Goal: Task Accomplishment & Management: Manage account settings

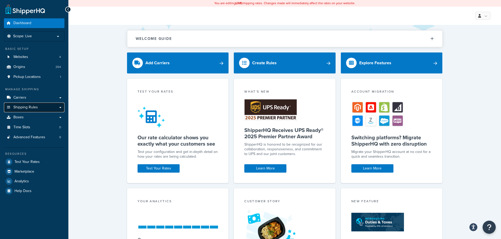
click at [30, 107] on span "Shipping Rules" at bounding box center [25, 107] width 24 height 4
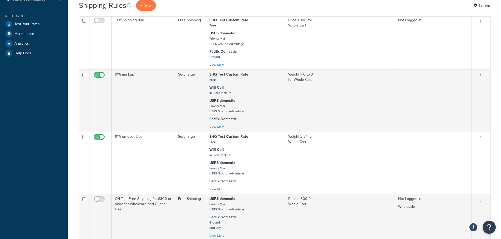
scroll to position [184, 0]
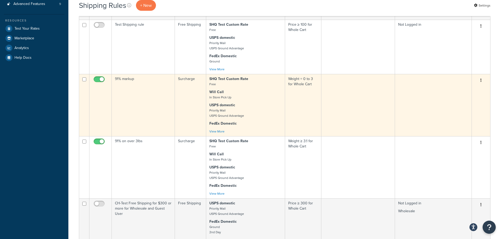
click at [481, 85] on button "button" at bounding box center [480, 80] width 7 height 8
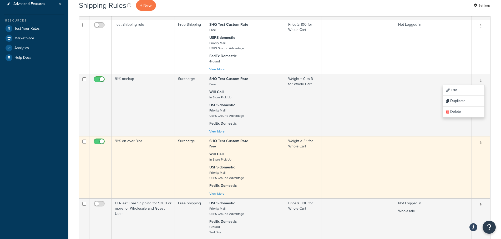
click at [482, 146] on button "button" at bounding box center [480, 143] width 7 height 8
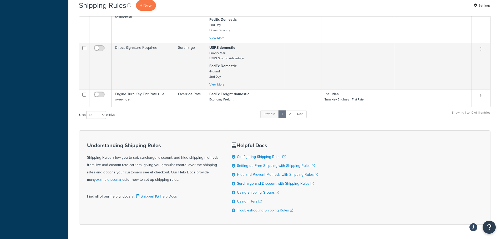
scroll to position [447, 0]
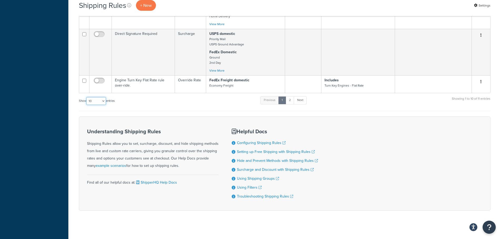
click at [105, 105] on select "10 15 25 50 100 1000" at bounding box center [96, 101] width 20 height 8
select select "15"
click at [87, 104] on select "10 15 25 50 100 1000" at bounding box center [96, 101] width 20 height 8
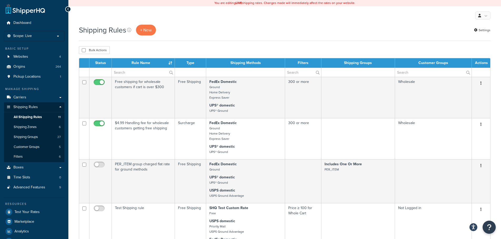
scroll to position [0, 0]
click at [32, 97] on link "Carriers" at bounding box center [34, 98] width 60 height 10
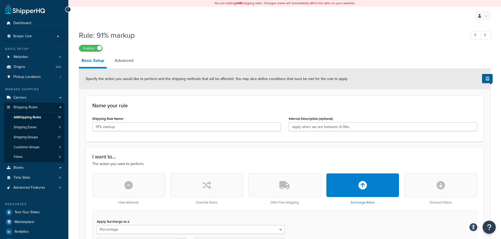
select select "PERCENTAGE"
select select "CART"
select select "PERCENTAGE"
select select "CART"
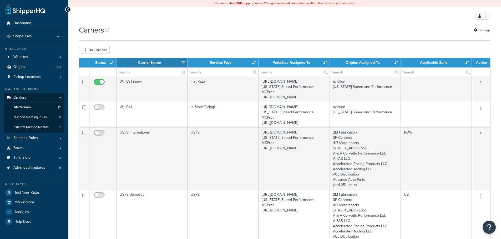
select select "15"
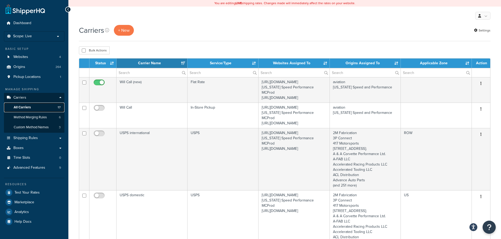
click at [34, 106] on link "All Carriers 17" at bounding box center [34, 108] width 60 height 10
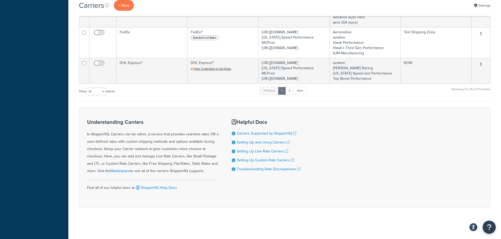
scroll to position [770, 0]
click at [97, 90] on select "10 15 25 50 100" at bounding box center [96, 92] width 20 height 8
select select "25"
click at [87, 96] on select "10 15 25 50 100" at bounding box center [96, 92] width 20 height 8
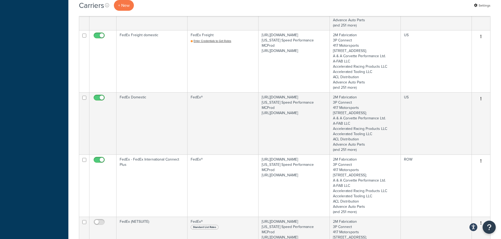
scroll to position [490, 0]
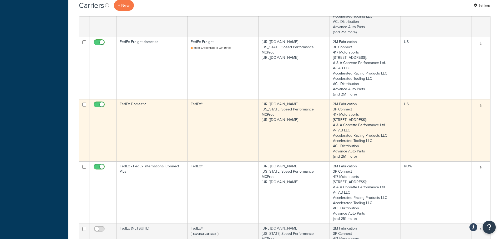
click at [482, 110] on button "button" at bounding box center [480, 106] width 7 height 8
click at [470, 133] on link "Edit" at bounding box center [460, 132] width 42 height 11
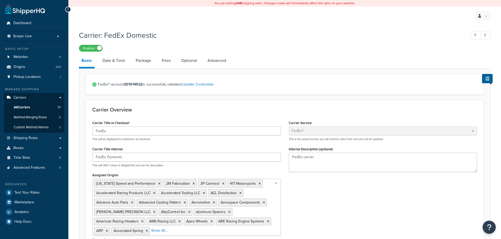
select select "fedEx"
select select "REGULAR_PICKUP"
select select "YOUR_PACKAGING"
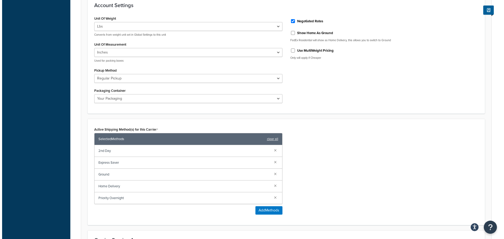
scroll to position [360, 0]
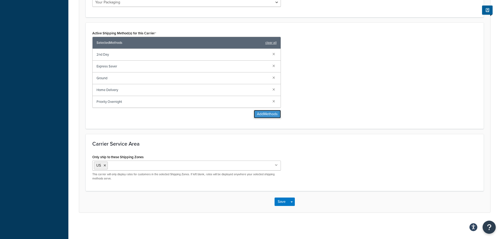
click at [269, 114] on button "Add Methods" at bounding box center [267, 114] width 27 height 8
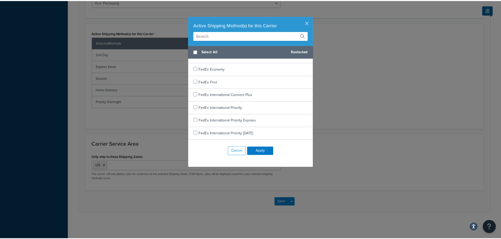
scroll to position [0, 0]
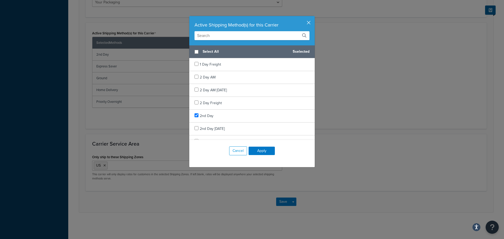
click at [314, 17] on button "button" at bounding box center [314, 16] width 1 height 1
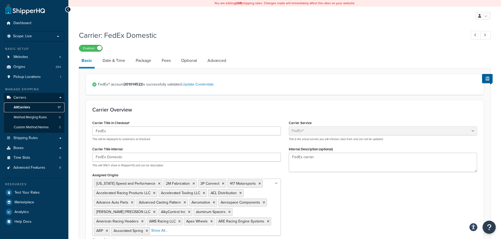
click at [30, 107] on span "All Carriers" at bounding box center [22, 107] width 16 height 4
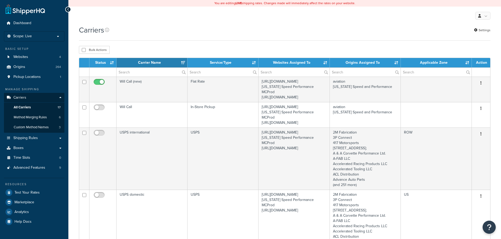
select select "15"
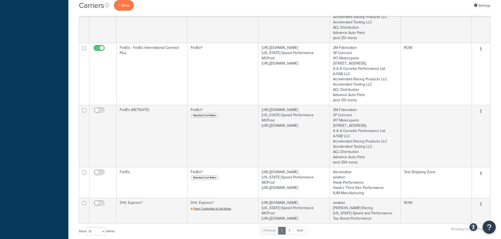
scroll to position [604, 0]
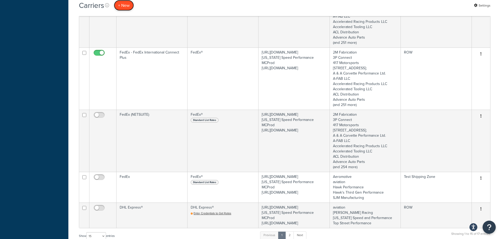
click at [129, 6] on button "+ New" at bounding box center [124, 5] width 20 height 11
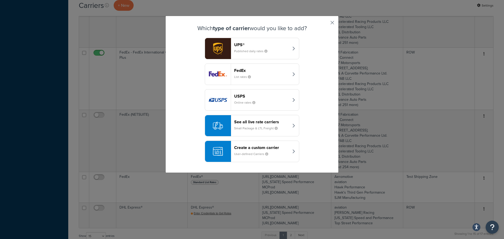
click at [326, 24] on button "button" at bounding box center [324, 24] width 1 height 1
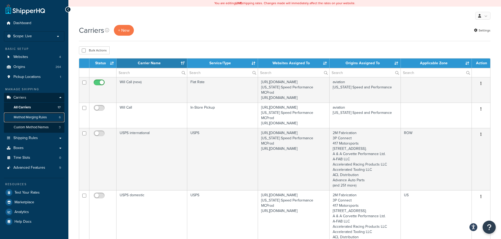
click at [29, 118] on span "Method Merging Rules" at bounding box center [30, 117] width 33 height 4
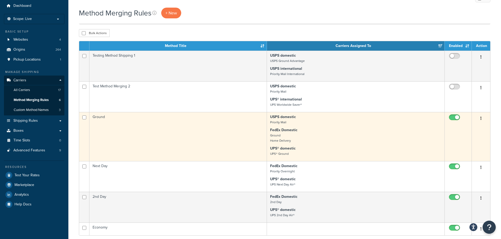
scroll to position [53, 0]
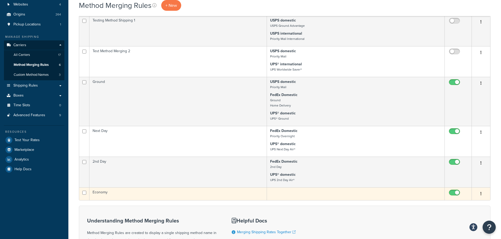
click at [481, 196] on button "button" at bounding box center [480, 194] width 7 height 8
click at [460, 208] on link "Edit" at bounding box center [460, 208] width 42 height 11
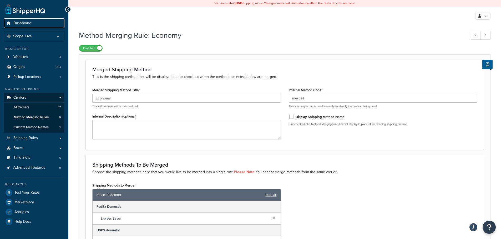
drag, startPoint x: 34, startPoint y: 24, endPoint x: 301, endPoint y: 24, distance: 267.5
click at [34, 24] on link "Dashboard" at bounding box center [34, 23] width 60 height 10
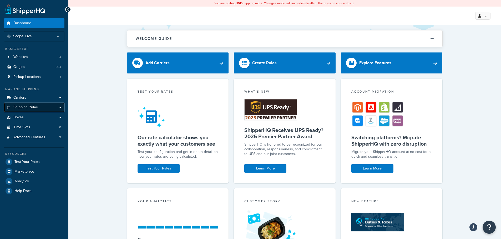
click at [35, 107] on span "Shipping Rules" at bounding box center [25, 107] width 24 height 4
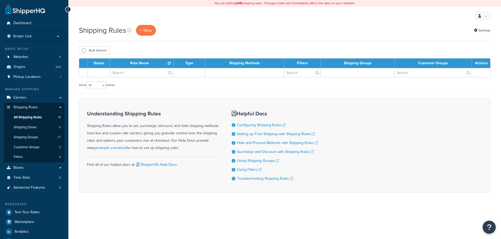
select select "15"
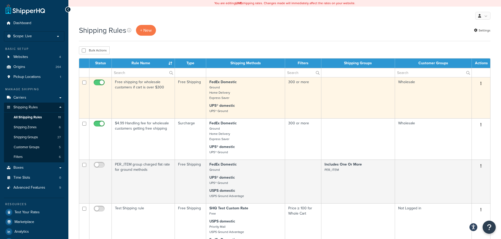
click at [481, 84] on icon "button" at bounding box center [480, 84] width 1 height 4
click at [461, 93] on link "Edit" at bounding box center [463, 93] width 42 height 11
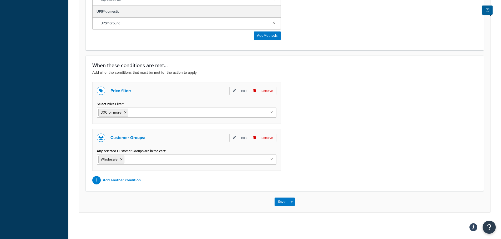
scroll to position [347, 0]
click at [232, 137] on p "Edit" at bounding box center [239, 138] width 20 height 8
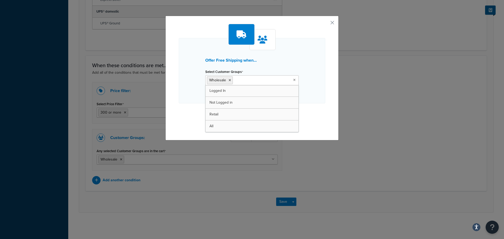
click at [293, 82] on ul "Wholesale" at bounding box center [252, 80] width 94 height 10
click at [327, 121] on div "Offer Free Shipping when... Select Customer Groups Wholesale Logged In Not Logg…" at bounding box center [252, 78] width 173 height 125
click at [326, 25] on button "button" at bounding box center [324, 24] width 1 height 1
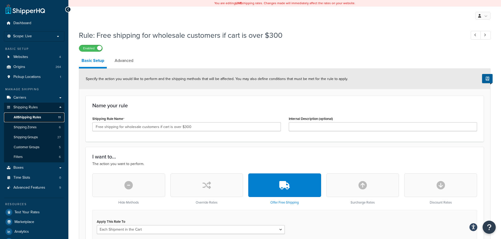
click at [30, 117] on span "All Shipping Rules" at bounding box center [27, 117] width 27 height 4
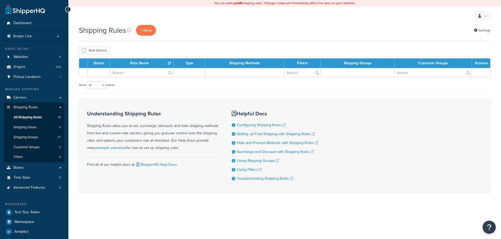
select select "15"
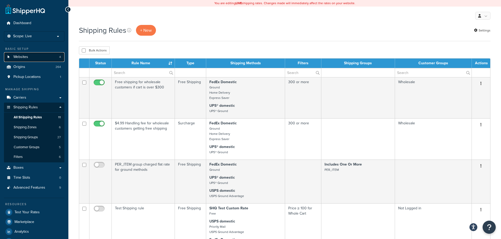
click at [28, 59] on span "Websites" at bounding box center [20, 57] width 15 height 4
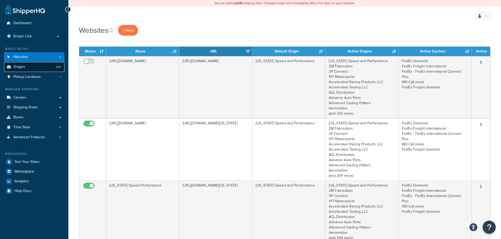
click at [33, 70] on link "Origins 264" at bounding box center [34, 67] width 60 height 10
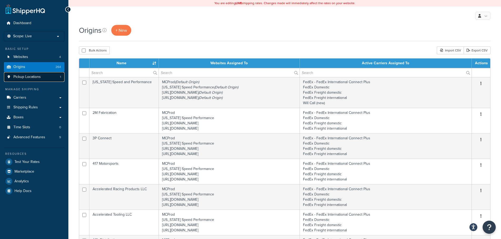
click at [43, 77] on link "Pickup Locations 1" at bounding box center [34, 77] width 60 height 10
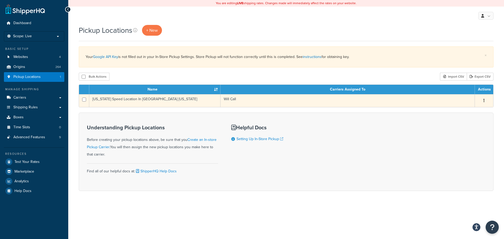
click at [486, 101] on button "button" at bounding box center [484, 101] width 7 height 8
click at [477, 111] on link "Edit" at bounding box center [467, 110] width 42 height 11
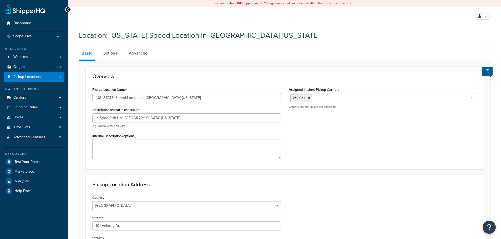
select select "43"
click at [117, 58] on link "Optional" at bounding box center [110, 53] width 21 height 13
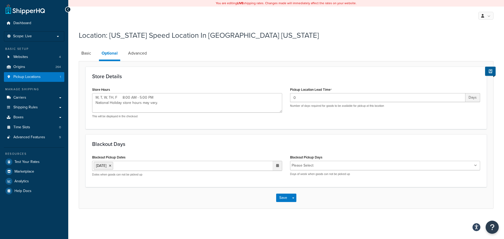
type textarea "M, T, W, TH, F 8:00 AM - 5:00 PM National Holiday store hours may vary."
click at [136, 52] on link "Advanced" at bounding box center [138, 53] width 24 height 13
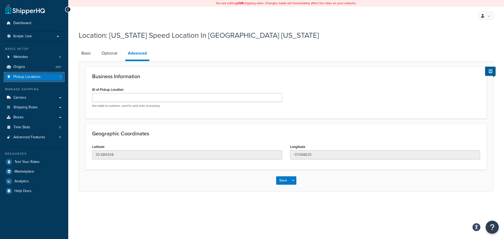
click at [46, 79] on link "Pickup Locations 1" at bounding box center [34, 77] width 60 height 10
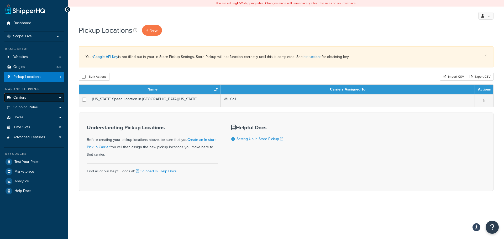
click at [43, 98] on link "Carriers" at bounding box center [34, 98] width 60 height 10
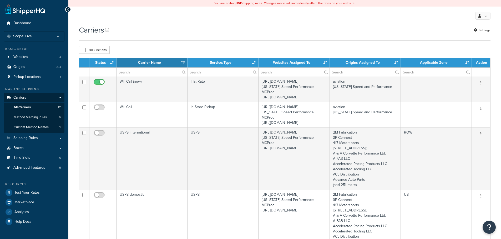
select select "15"
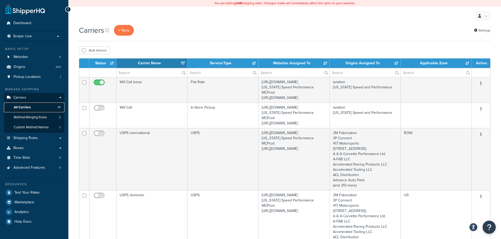
click at [36, 107] on link "All Carriers 17" at bounding box center [34, 108] width 60 height 10
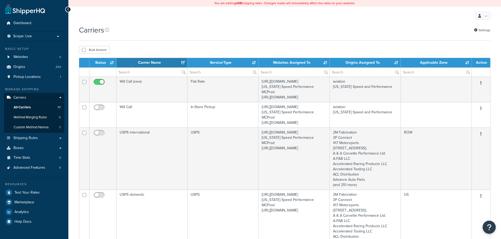
select select "15"
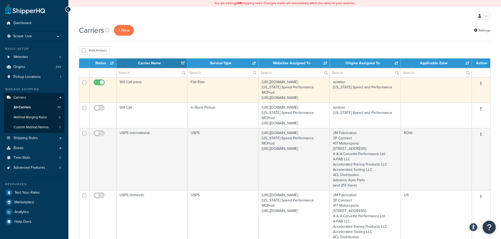
click at [482, 83] on button "button" at bounding box center [480, 84] width 7 height 8
click at [467, 96] on link "Edit" at bounding box center [460, 94] width 42 height 11
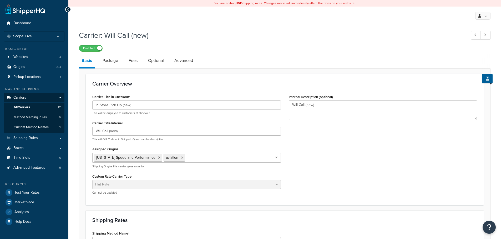
select select "flat"
